Goal: Task Accomplishment & Management: Use online tool/utility

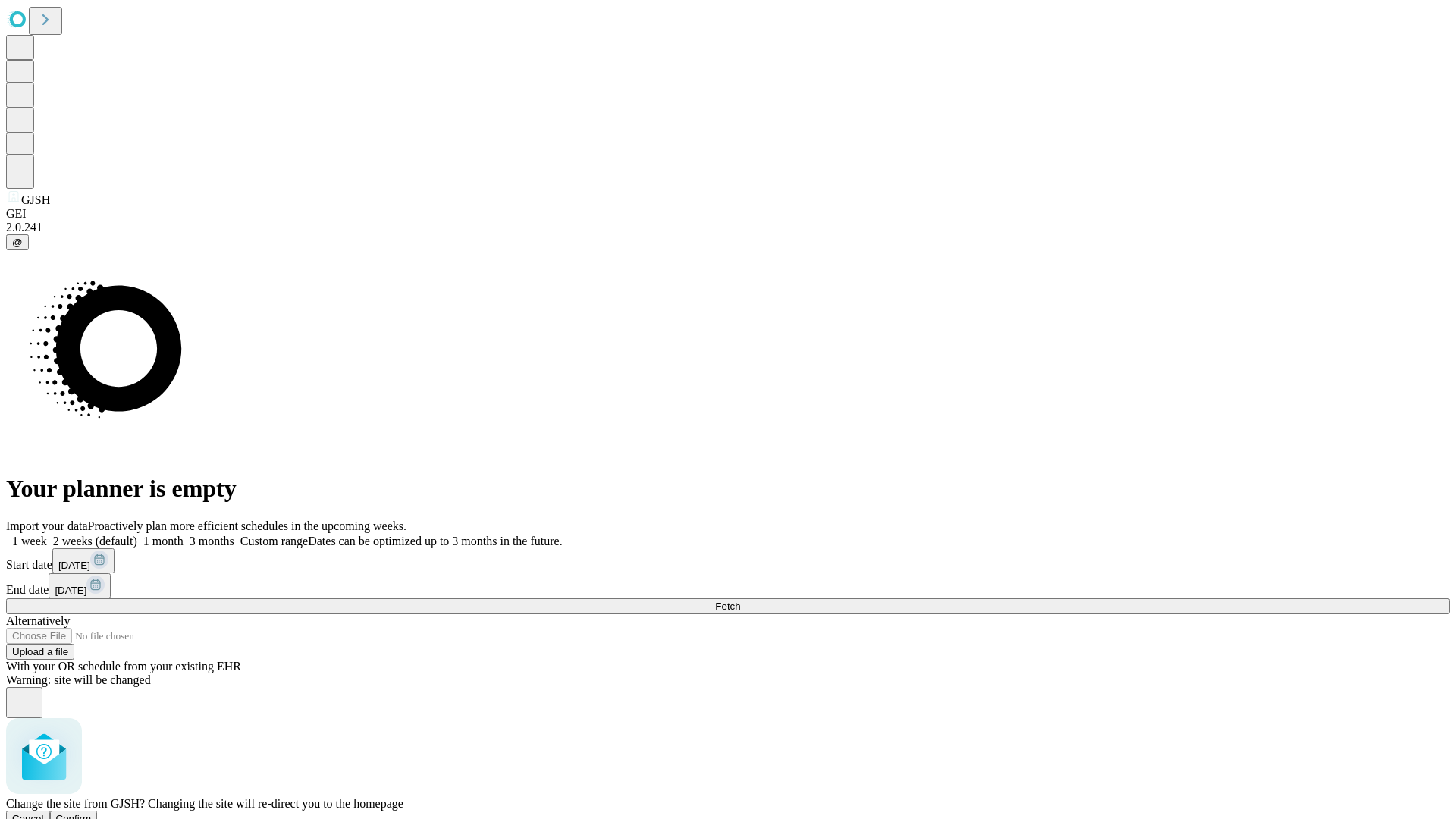
click at [92, 812] on span "Confirm" at bounding box center [74, 818] width 35 height 11
click at [47, 534] on label "1 week" at bounding box center [26, 540] width 41 height 12
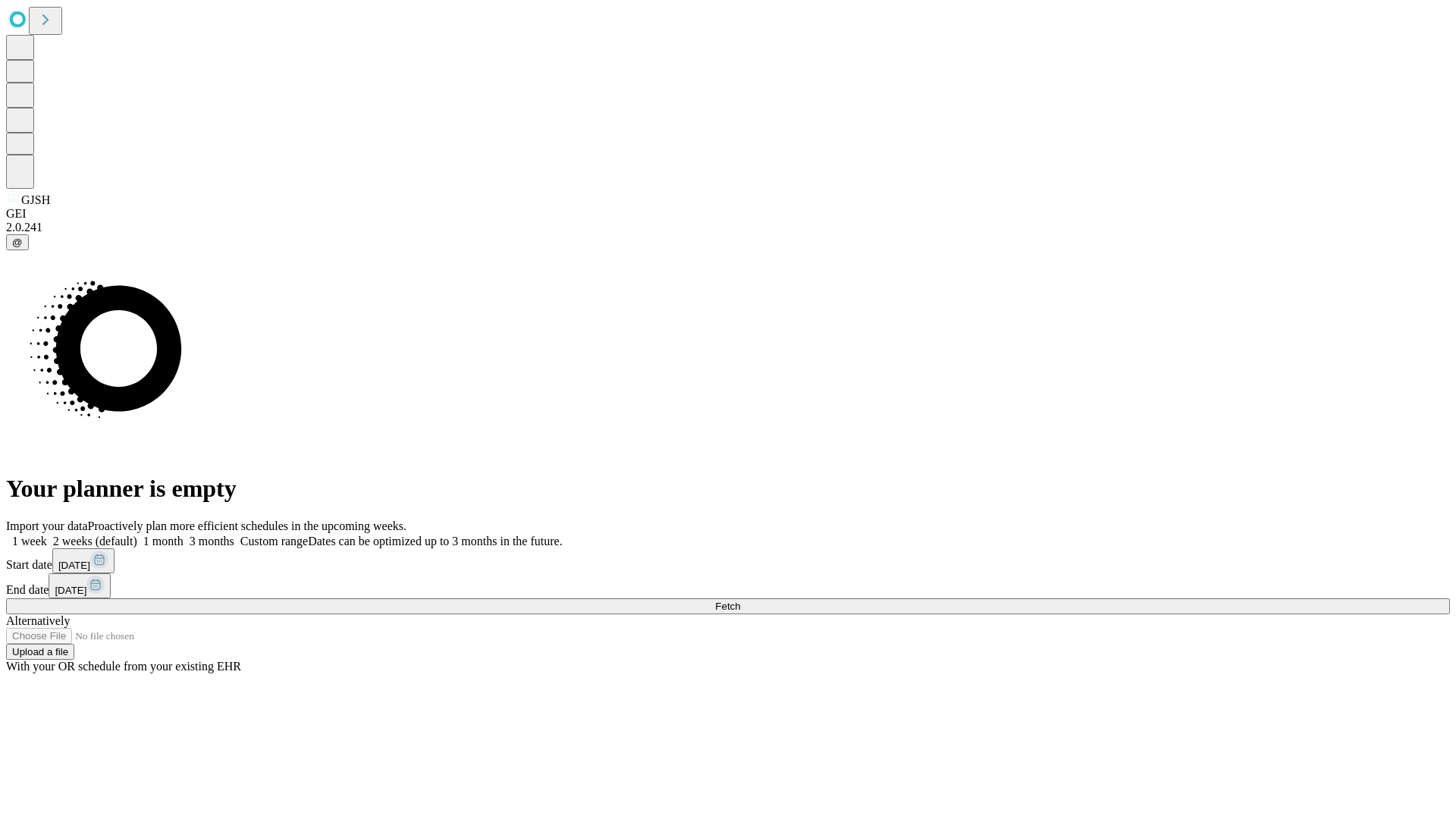
click at [740, 600] on span "Fetch" at bounding box center [728, 606] width 25 height 11
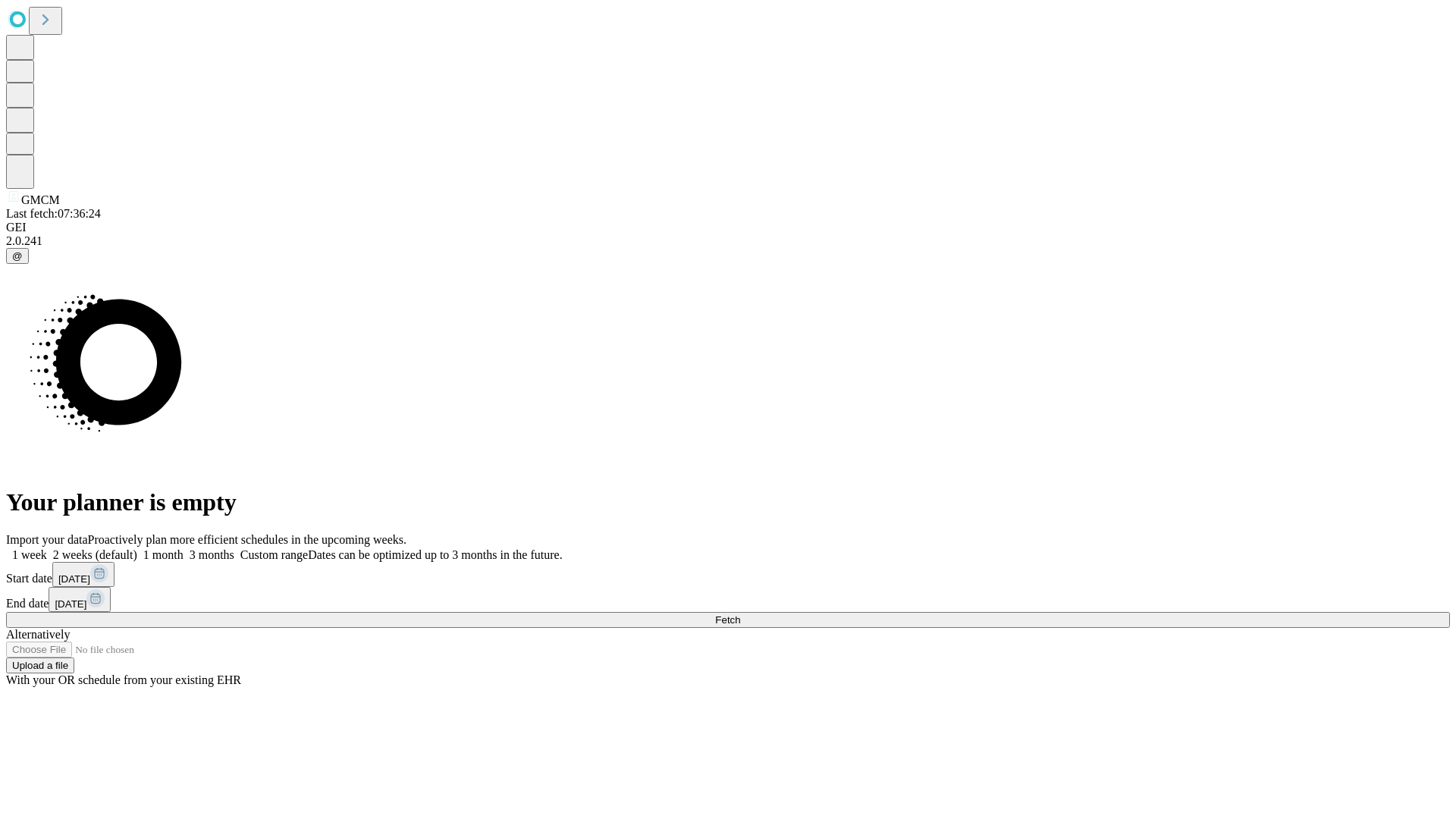
click at [47, 548] on label "1 week" at bounding box center [26, 553] width 41 height 12
click at [740, 614] on span "Fetch" at bounding box center [728, 619] width 25 height 11
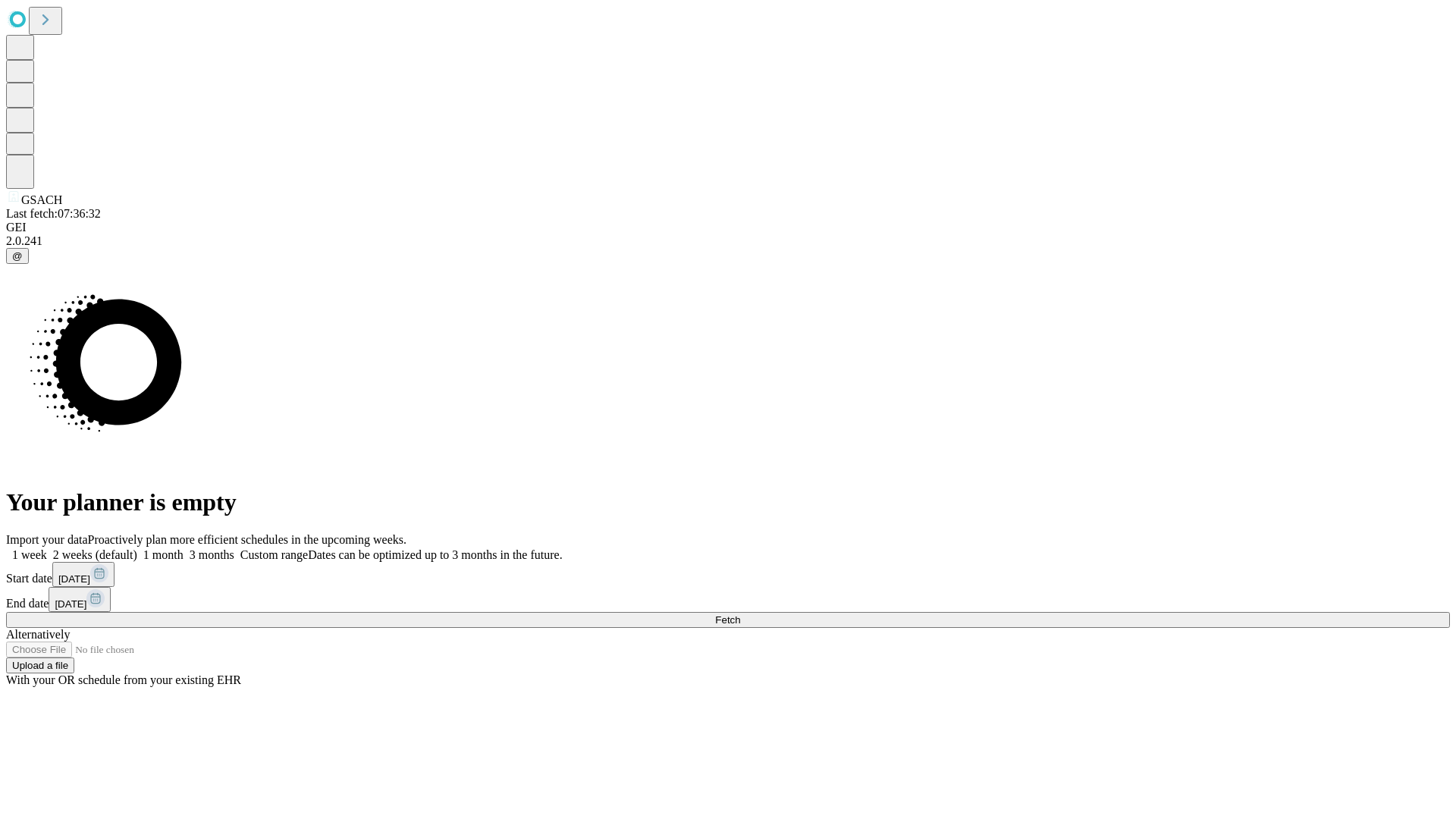
click at [47, 548] on label "1 week" at bounding box center [26, 553] width 41 height 12
click at [740, 614] on span "Fetch" at bounding box center [728, 619] width 25 height 11
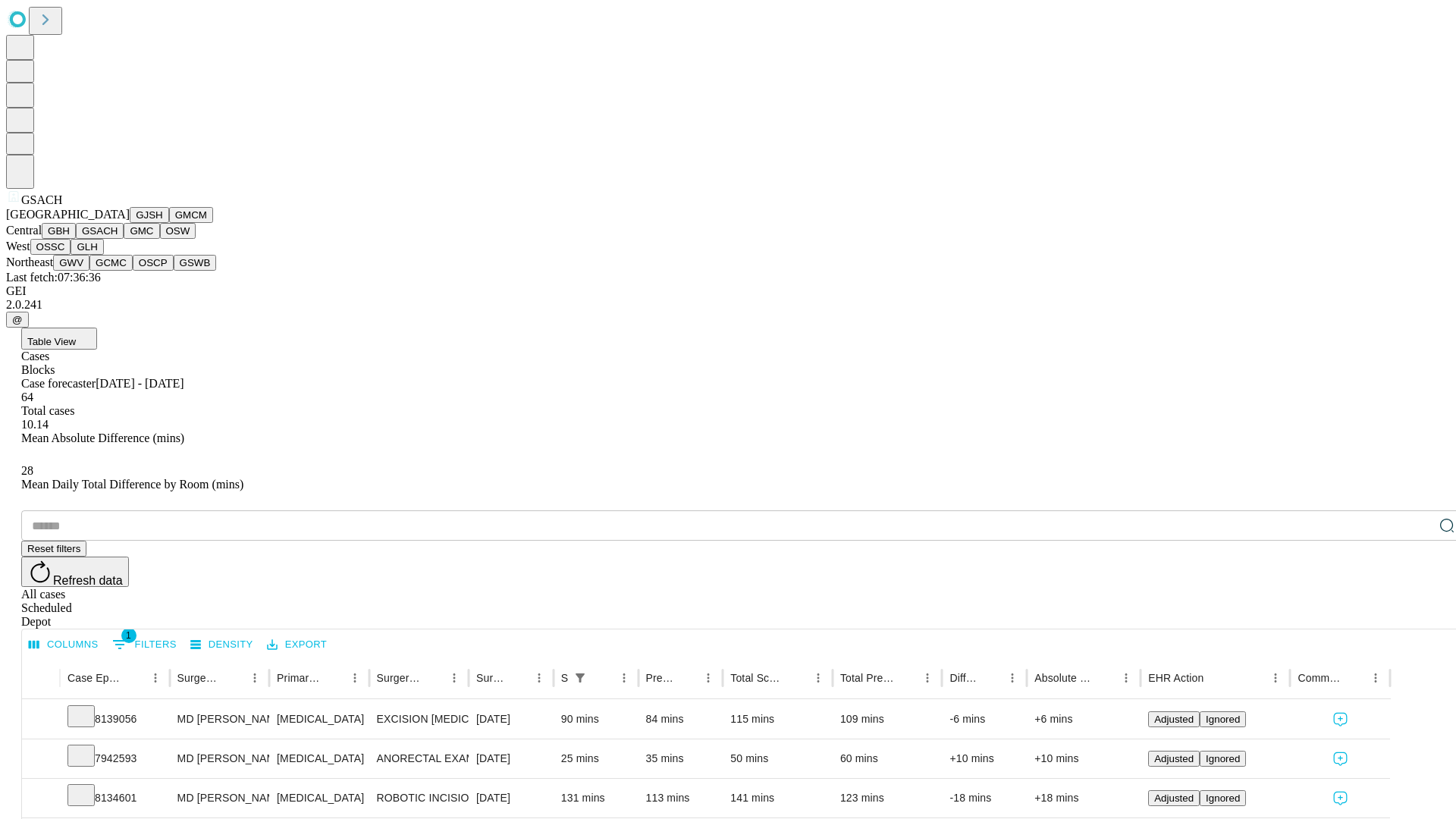
click at [123, 239] on button "GMC" at bounding box center [141, 230] width 35 height 16
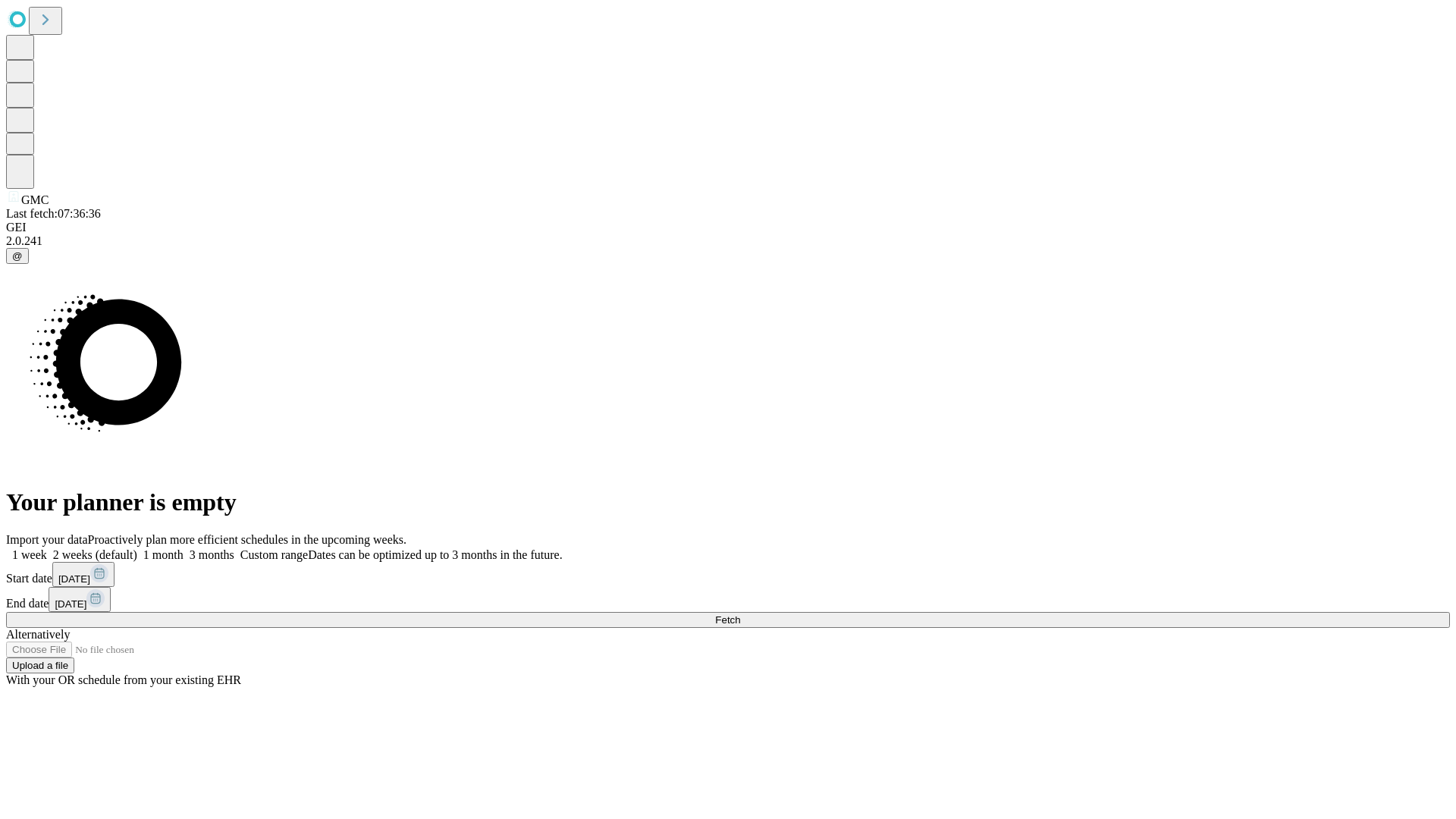
click at [47, 548] on label "1 week" at bounding box center [26, 553] width 41 height 12
click at [740, 614] on span "Fetch" at bounding box center [728, 619] width 25 height 11
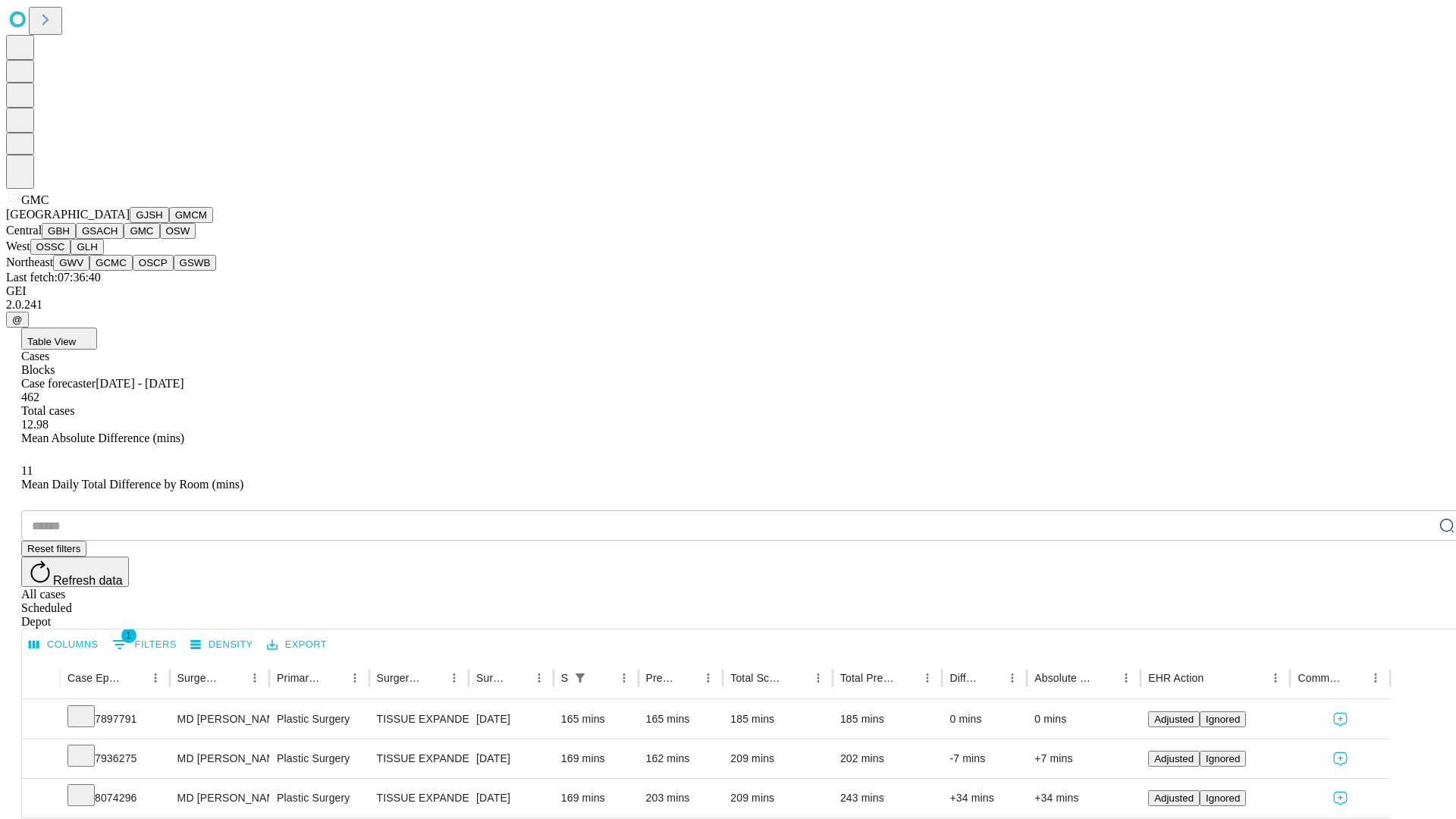
click at [160, 239] on button "OSW" at bounding box center [178, 230] width 36 height 16
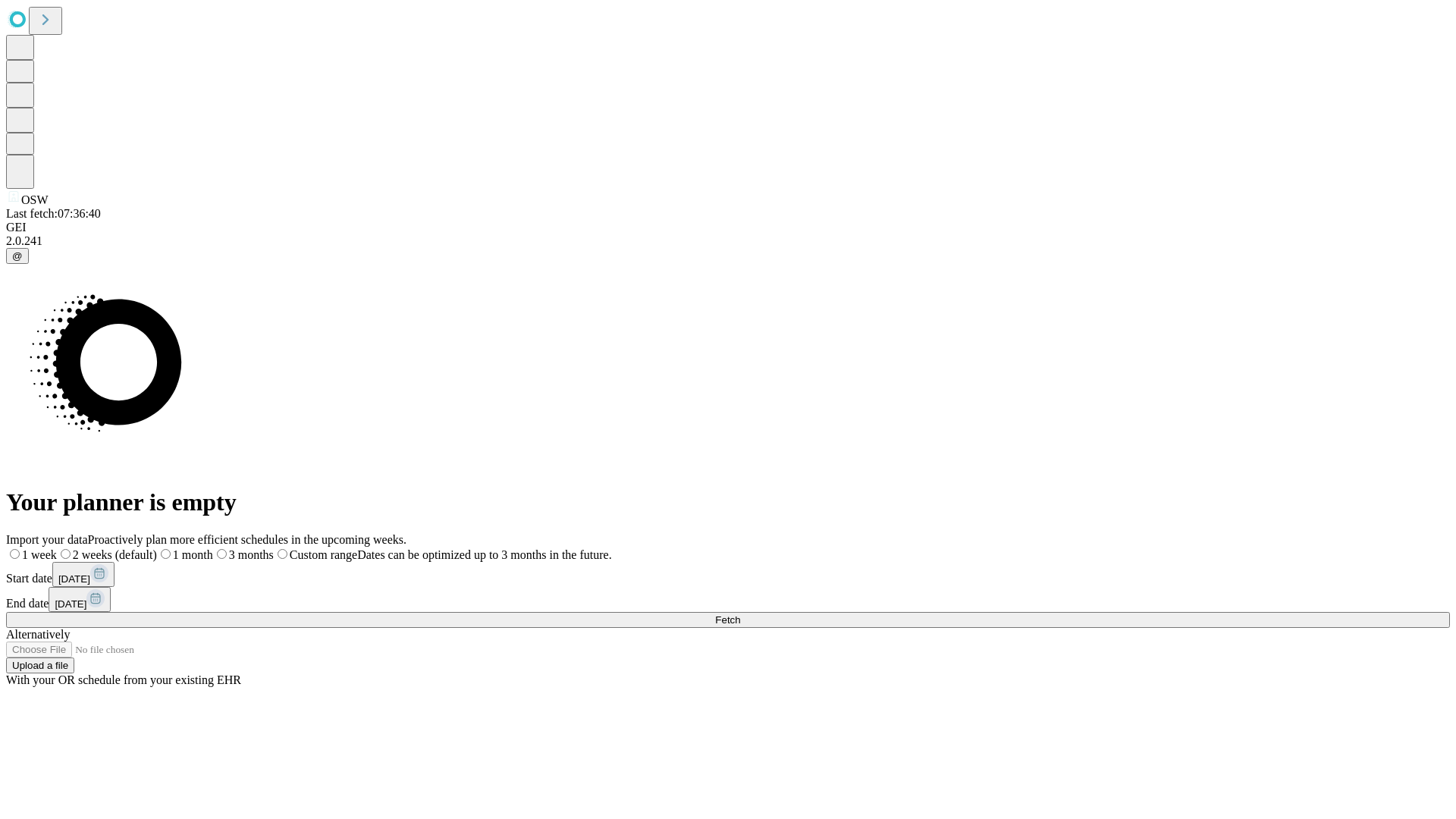
click at [56, 548] on label "1 week" at bounding box center [31, 553] width 51 height 12
click at [740, 614] on span "Fetch" at bounding box center [728, 619] width 25 height 11
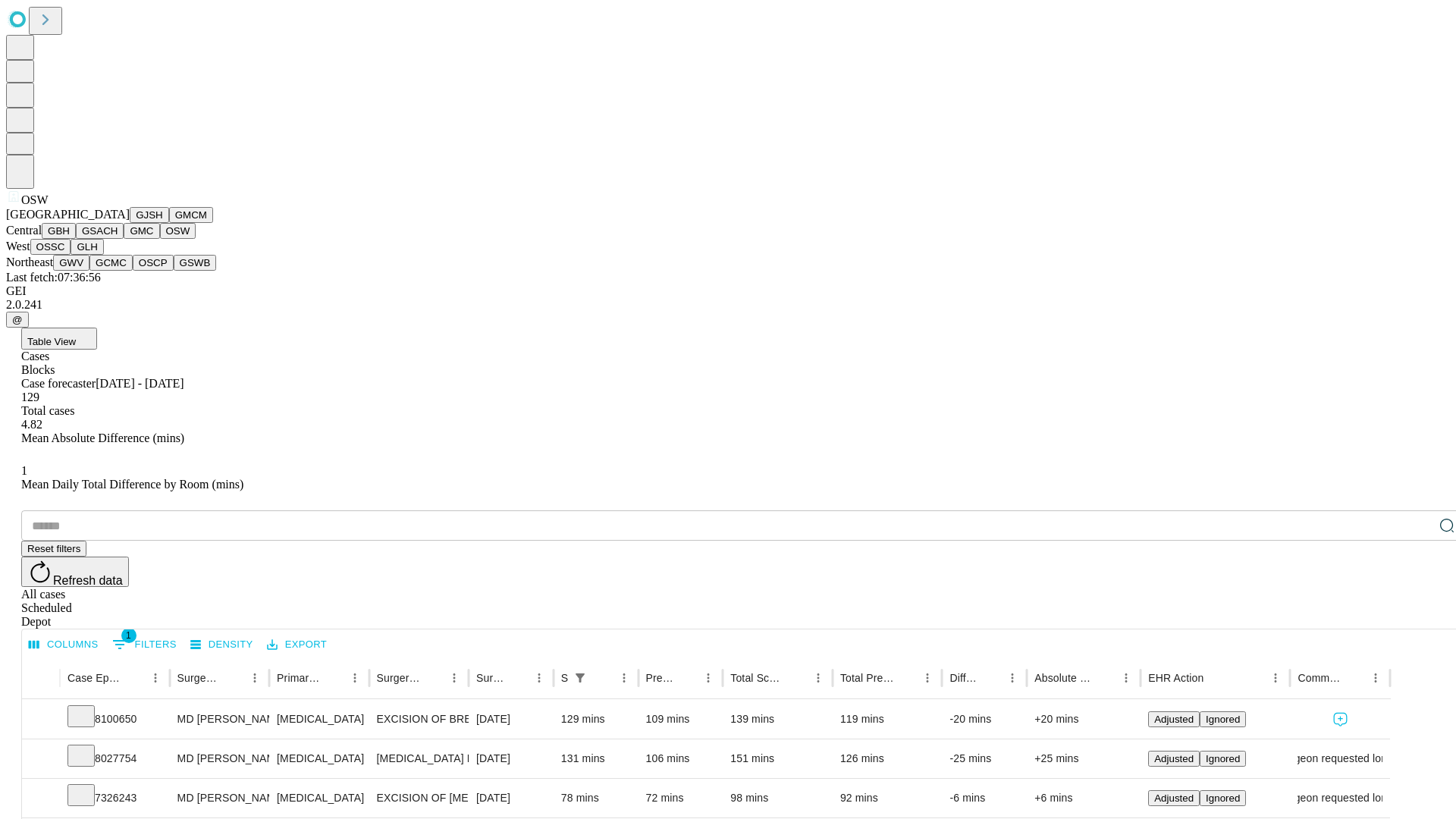
click at [72, 254] on button "OSSC" at bounding box center [51, 247] width 41 height 16
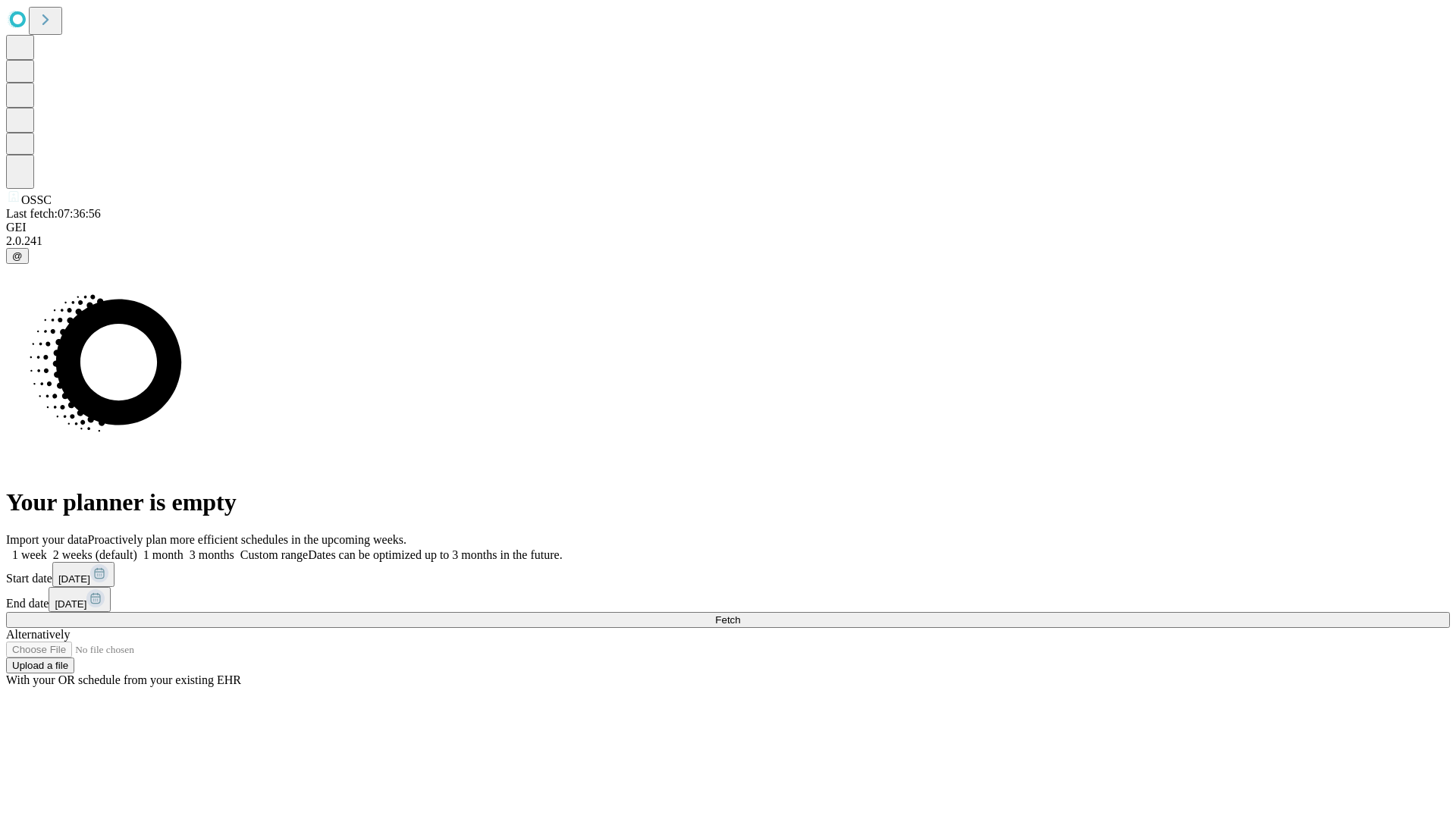
click at [47, 548] on label "1 week" at bounding box center [26, 553] width 41 height 12
click at [740, 614] on span "Fetch" at bounding box center [728, 619] width 25 height 11
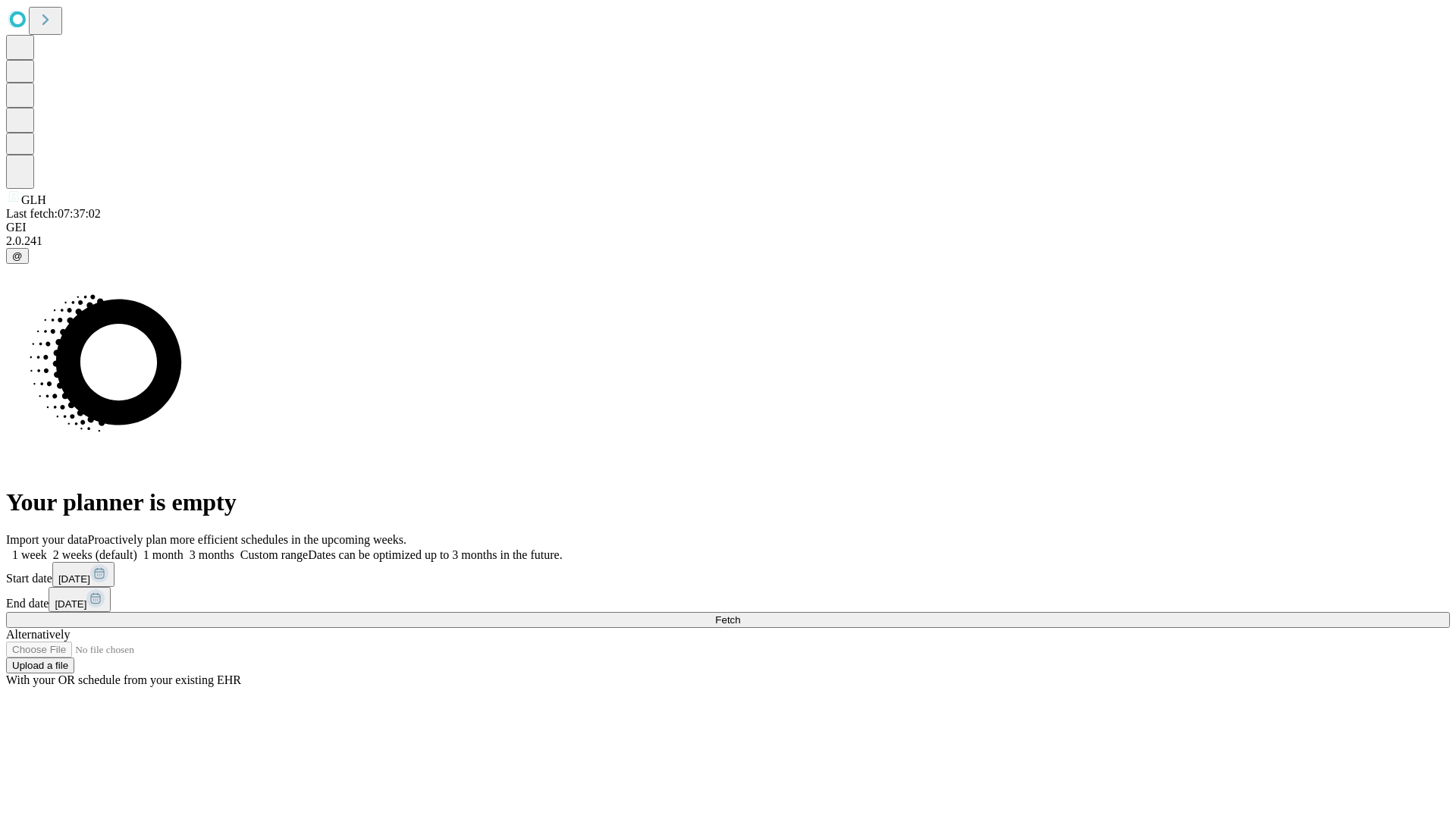
click at [47, 548] on label "1 week" at bounding box center [26, 553] width 41 height 12
click at [740, 614] on span "Fetch" at bounding box center [728, 619] width 25 height 11
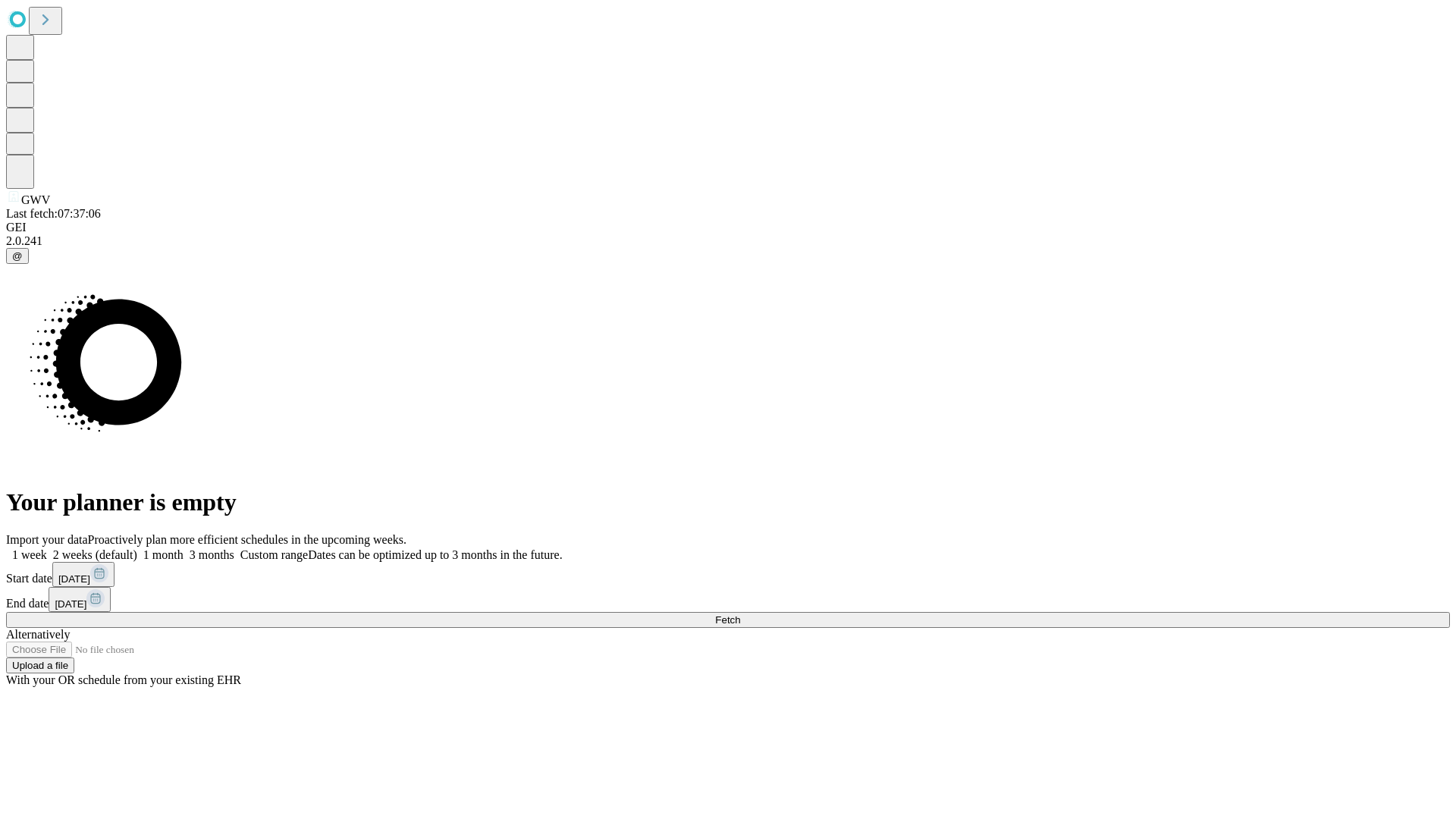
click at [47, 548] on label "1 week" at bounding box center [26, 553] width 41 height 12
click at [740, 614] on span "Fetch" at bounding box center [728, 619] width 25 height 11
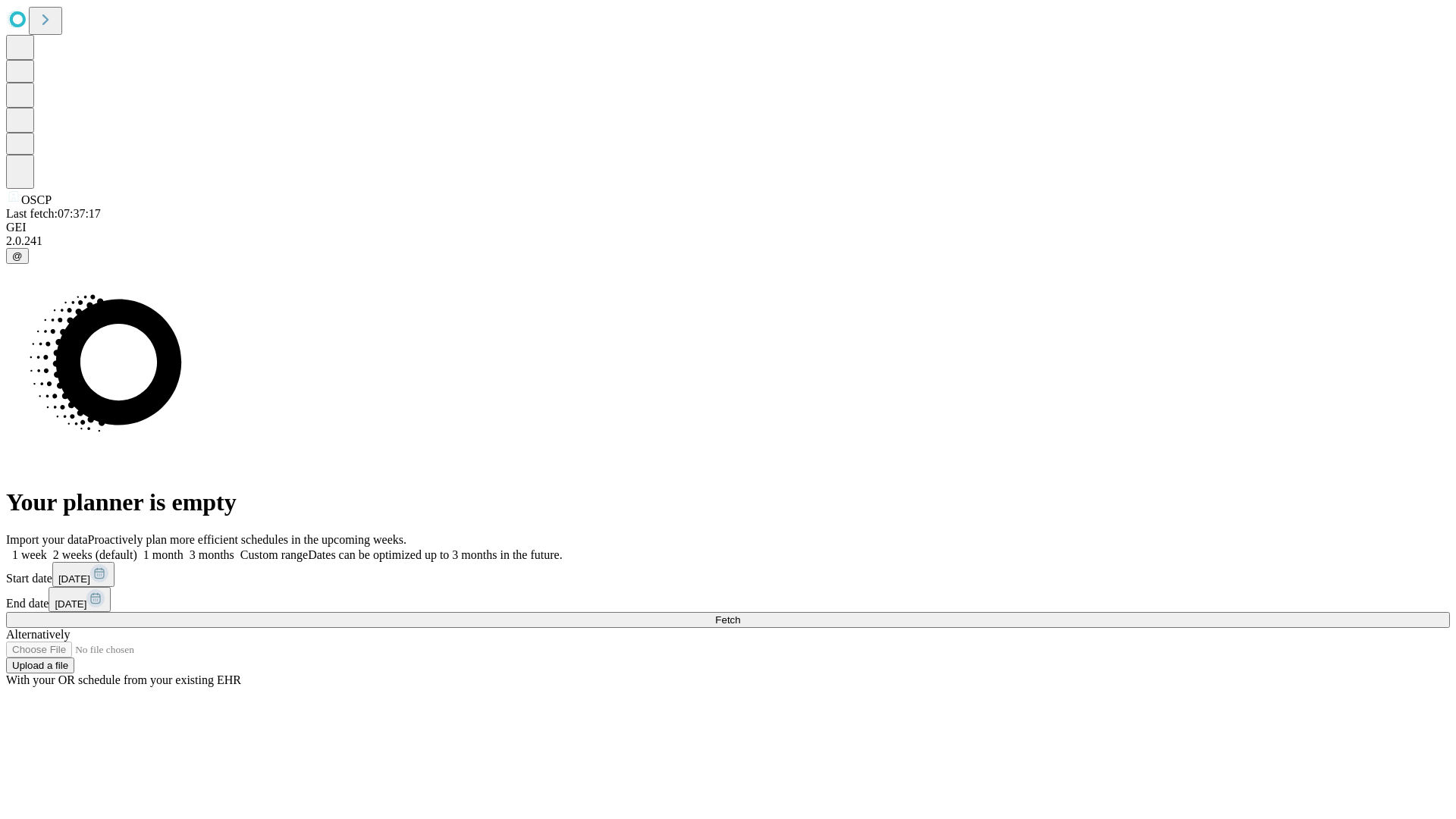
click at [47, 548] on label "1 week" at bounding box center [26, 553] width 41 height 12
click at [740, 614] on span "Fetch" at bounding box center [728, 619] width 25 height 11
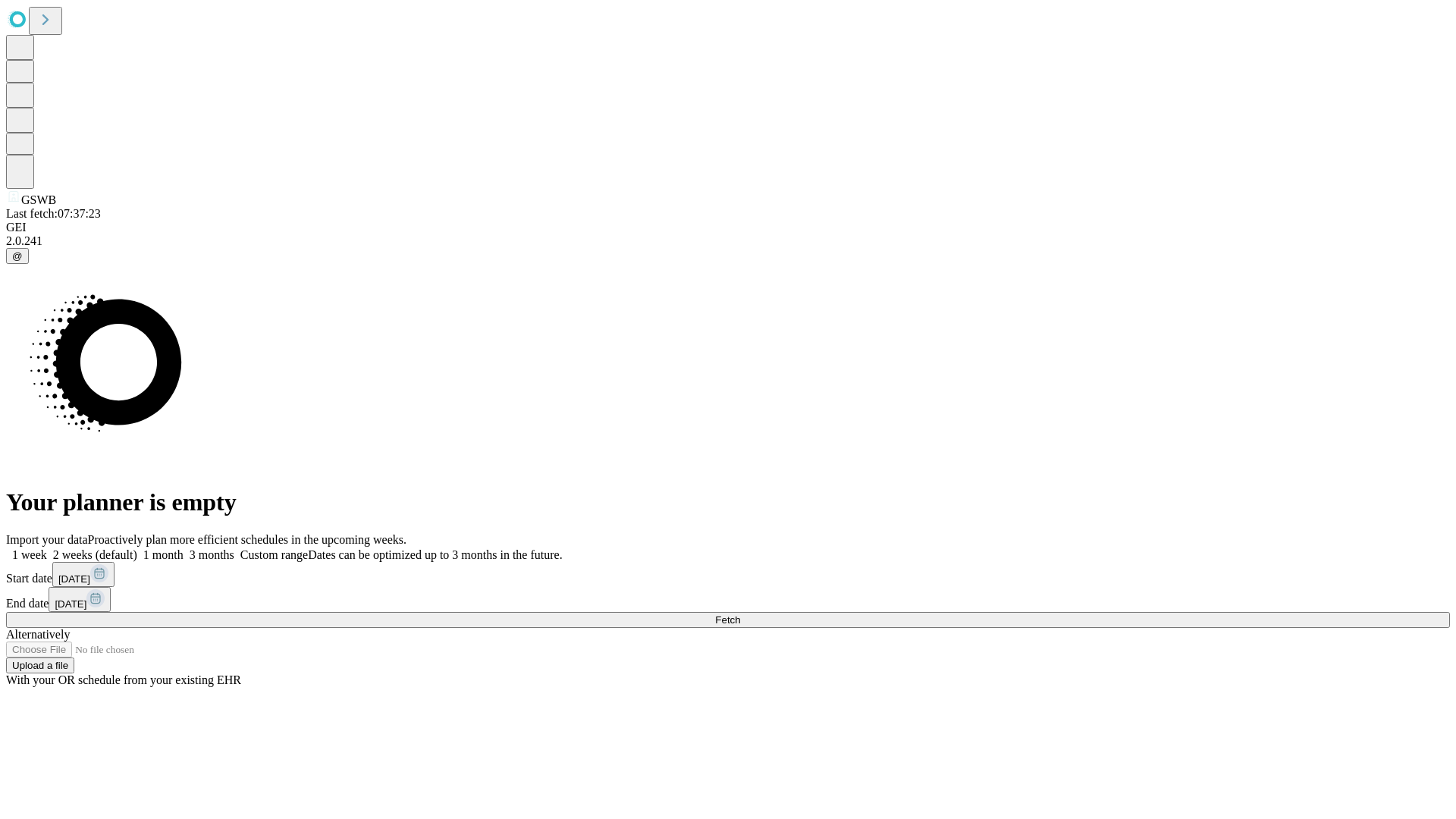
click at [47, 548] on label "1 week" at bounding box center [26, 553] width 41 height 12
click at [740, 614] on span "Fetch" at bounding box center [728, 619] width 25 height 11
